Goal: Navigation & Orientation: Find specific page/section

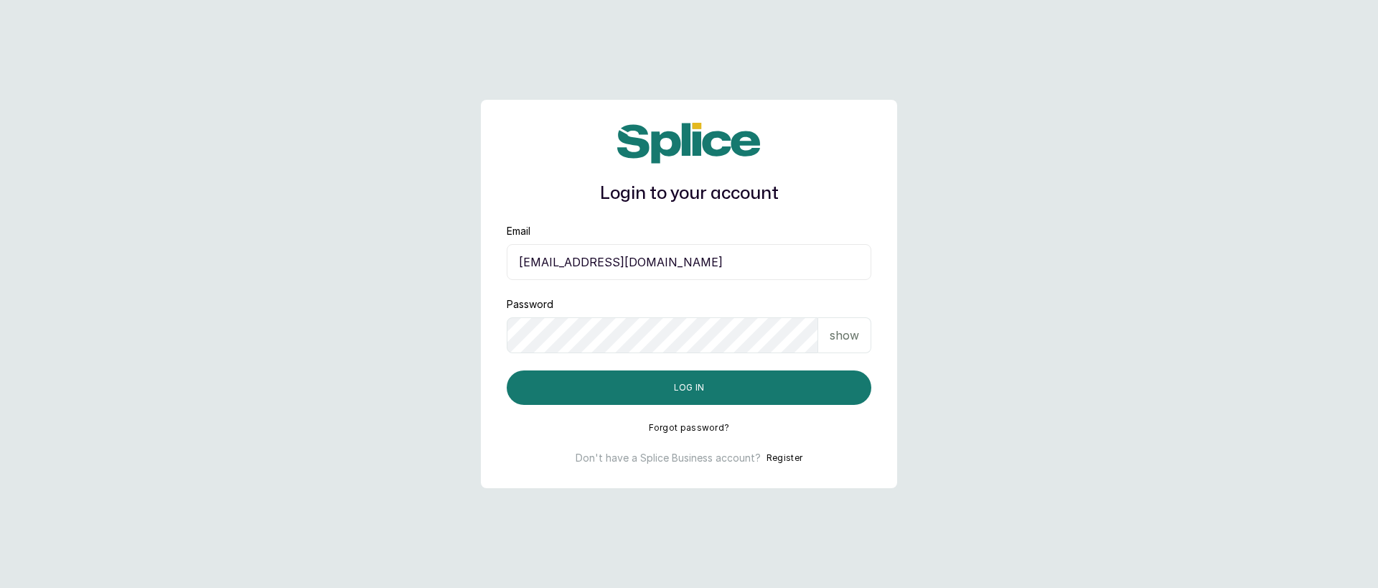
click at [618, 268] on input "eseefekodo025@gmail.com" at bounding box center [689, 262] width 365 height 36
click at [551, 389] on button "Log in" at bounding box center [689, 387] width 365 height 34
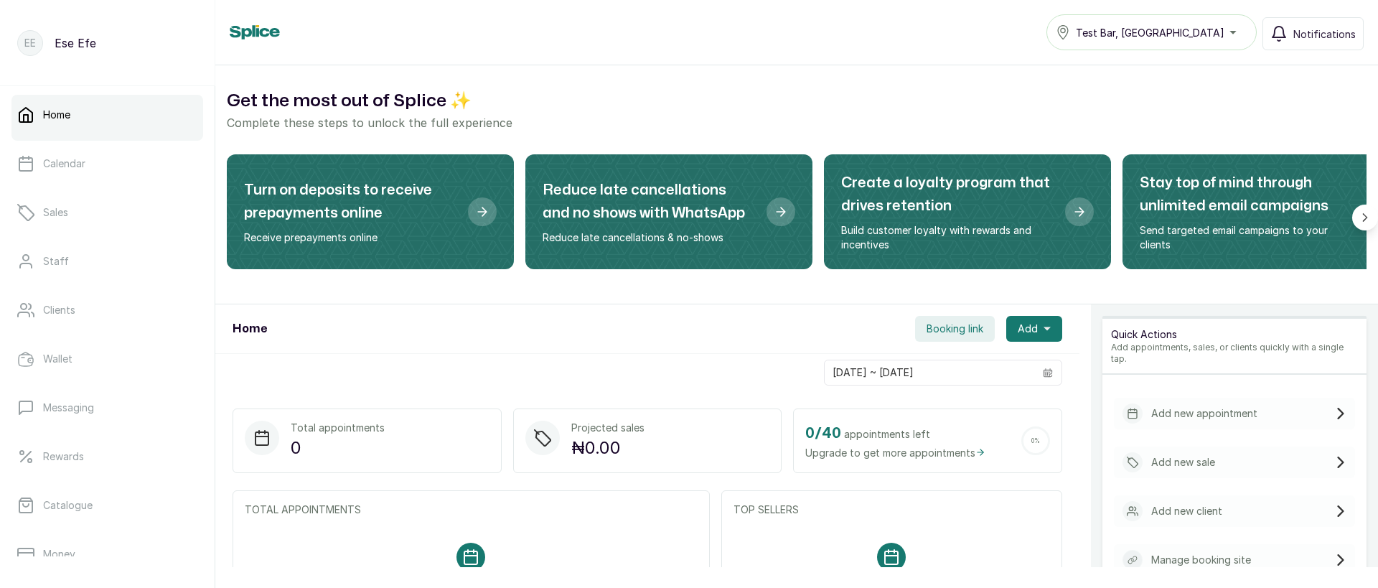
click at [474, 323] on div "Home Booking link Add" at bounding box center [647, 329] width 864 height 50
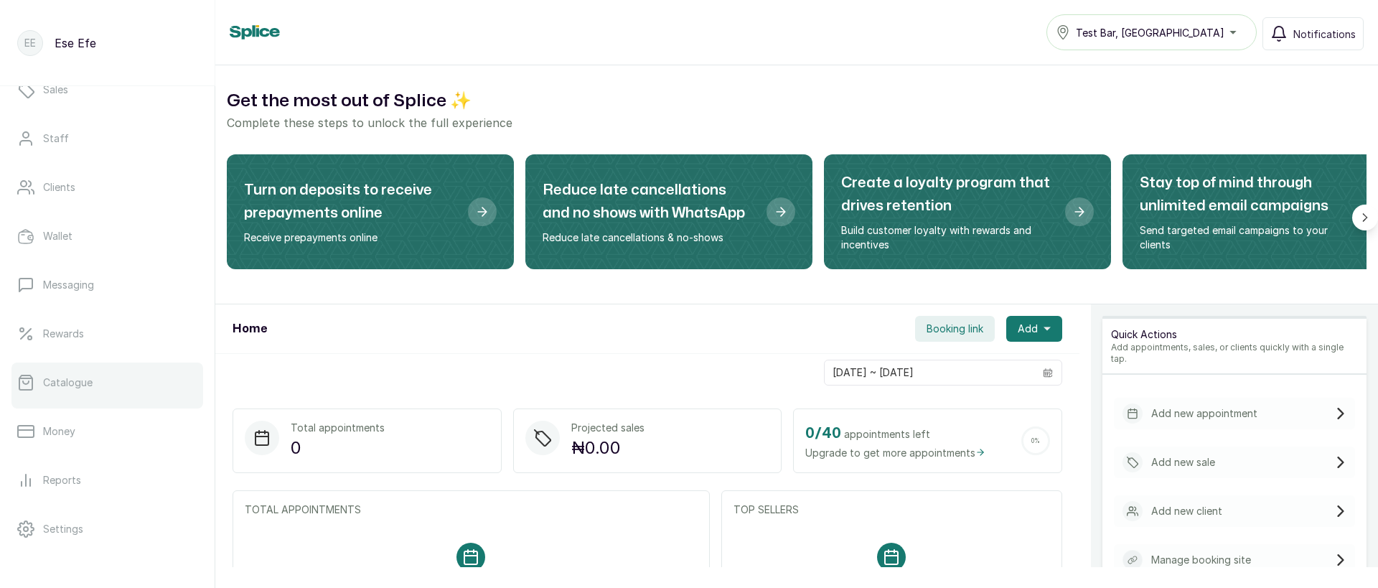
scroll to position [221, 0]
click at [39, 381] on link "Reports" at bounding box center [107, 382] width 192 height 40
